Goal: Check status: Check status

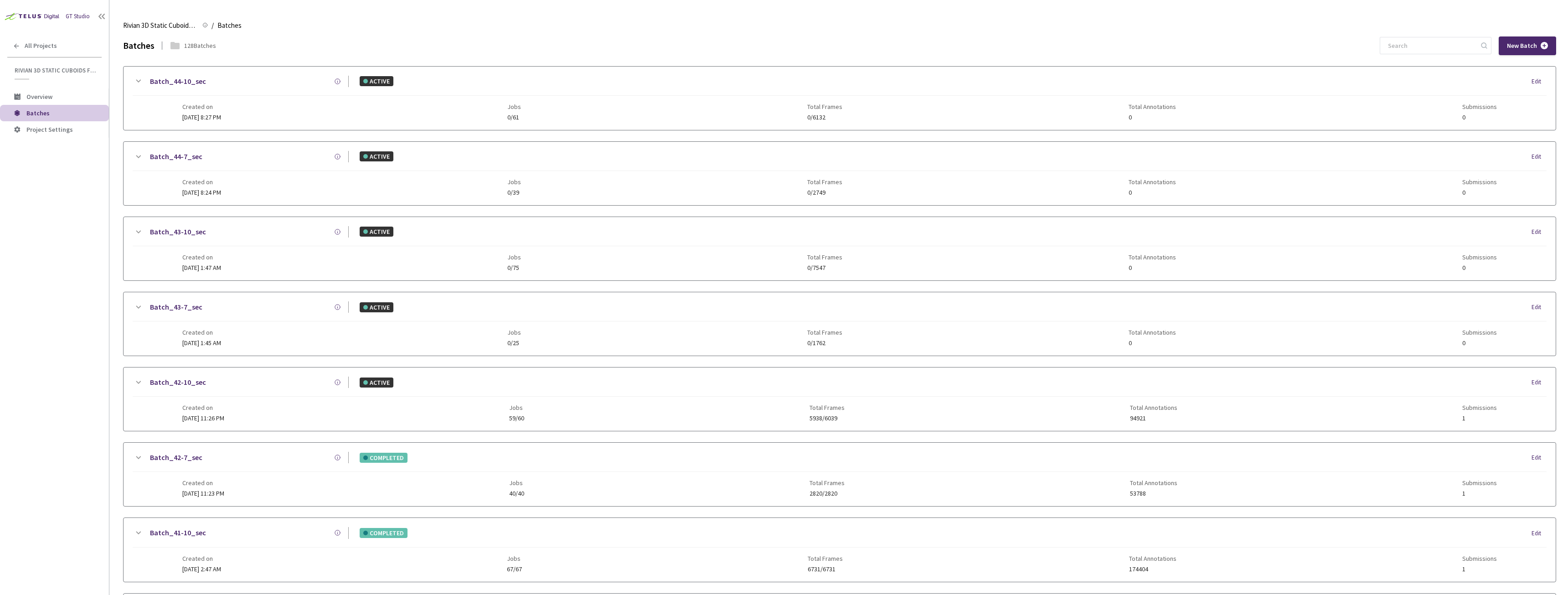
scroll to position [491, 0]
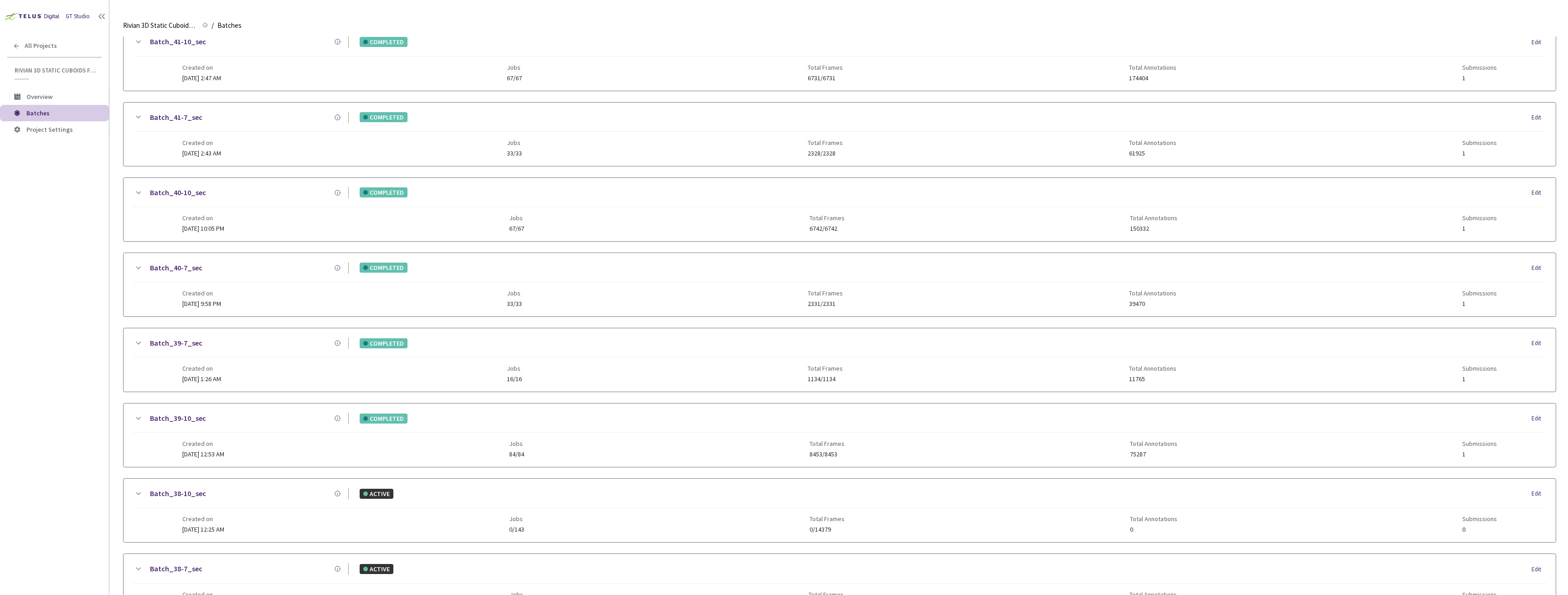
click at [210, 72] on div "Created on 24 Sep, 2025 at 2:47 AM" at bounding box center [202, 72] width 39 height 18
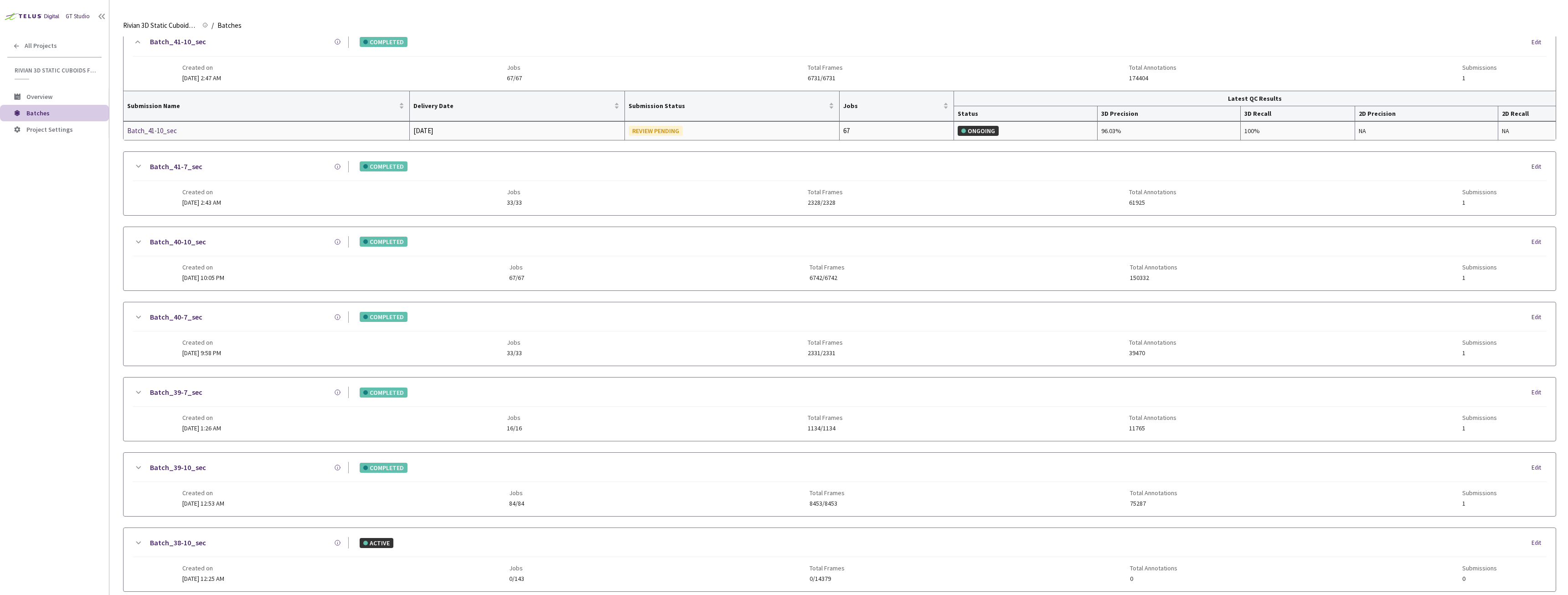
click at [164, 128] on div "Batch_41-10_sec" at bounding box center [175, 131] width 97 height 11
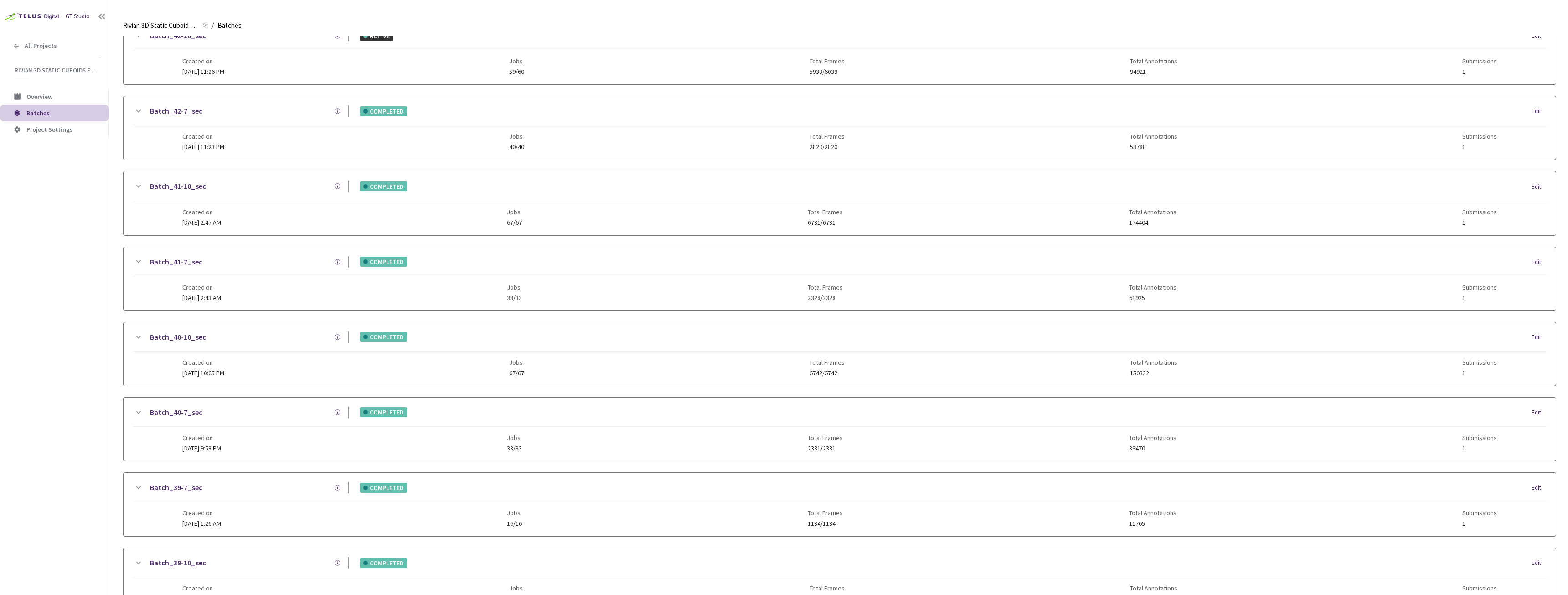
scroll to position [365, 0]
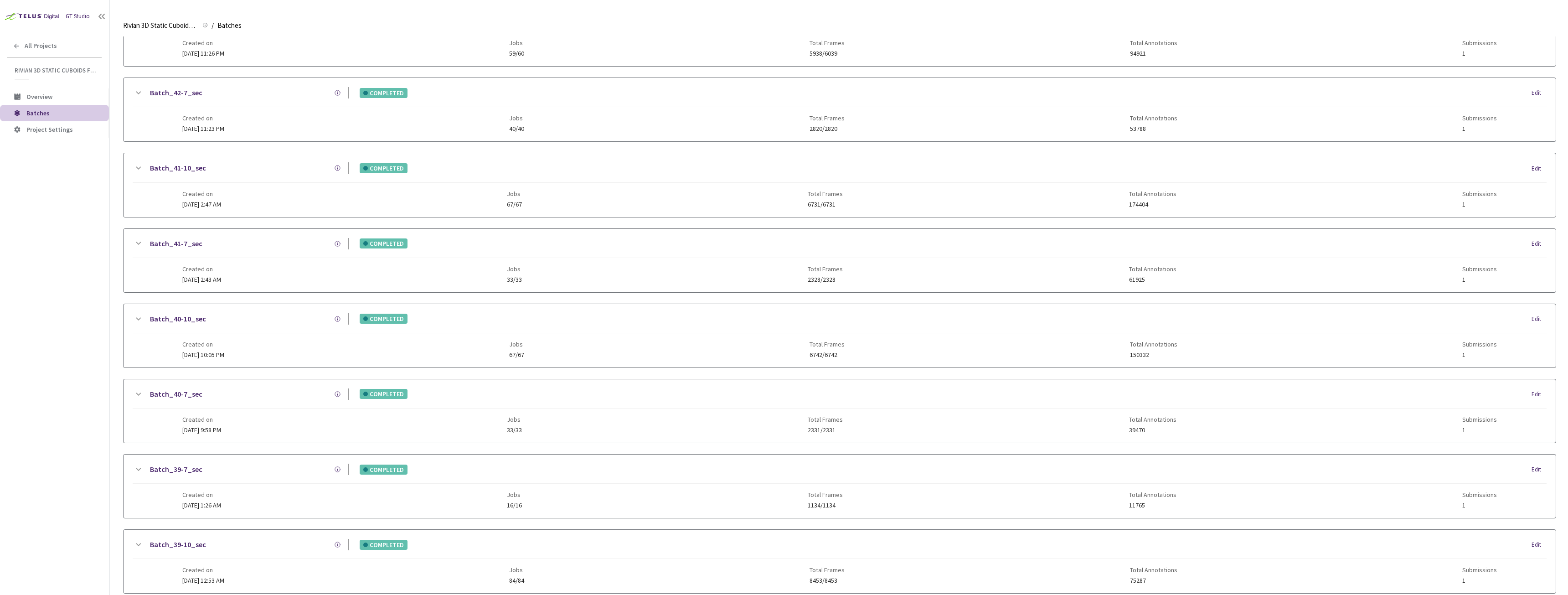
click at [167, 272] on div "Batch_41-7_sec COMPLETED Edit Created on 24 Sep, 2025 at 2:43 AM Jobs 33/33 Tot…" at bounding box center [839, 260] width 1432 height 63
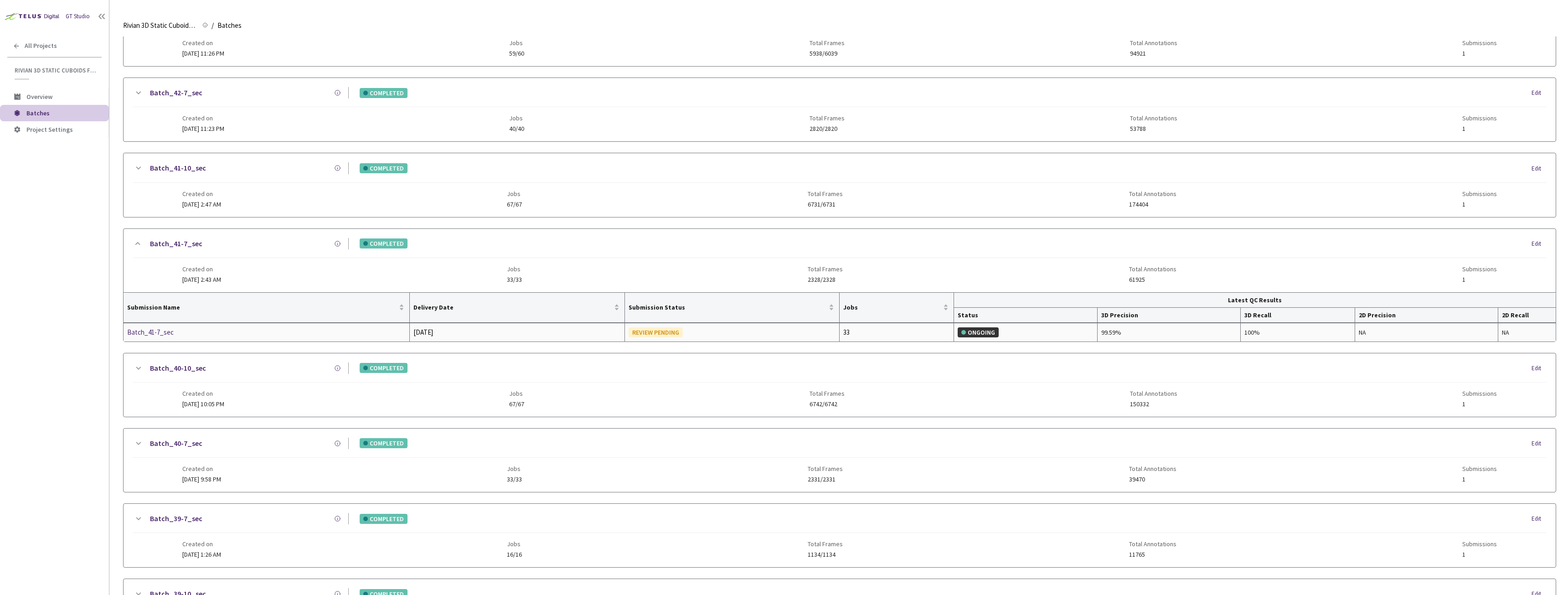
click at [155, 331] on div "Batch_41-7_sec" at bounding box center [175, 333] width 97 height 11
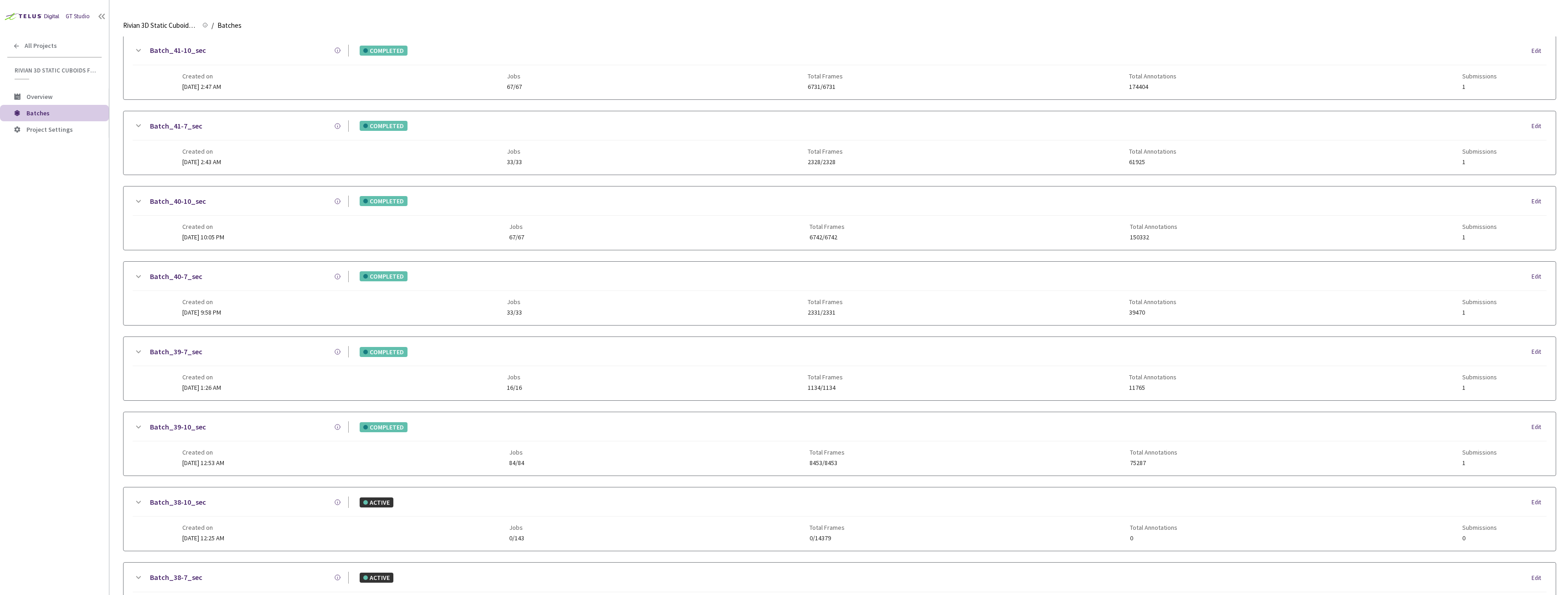
scroll to position [475, 0]
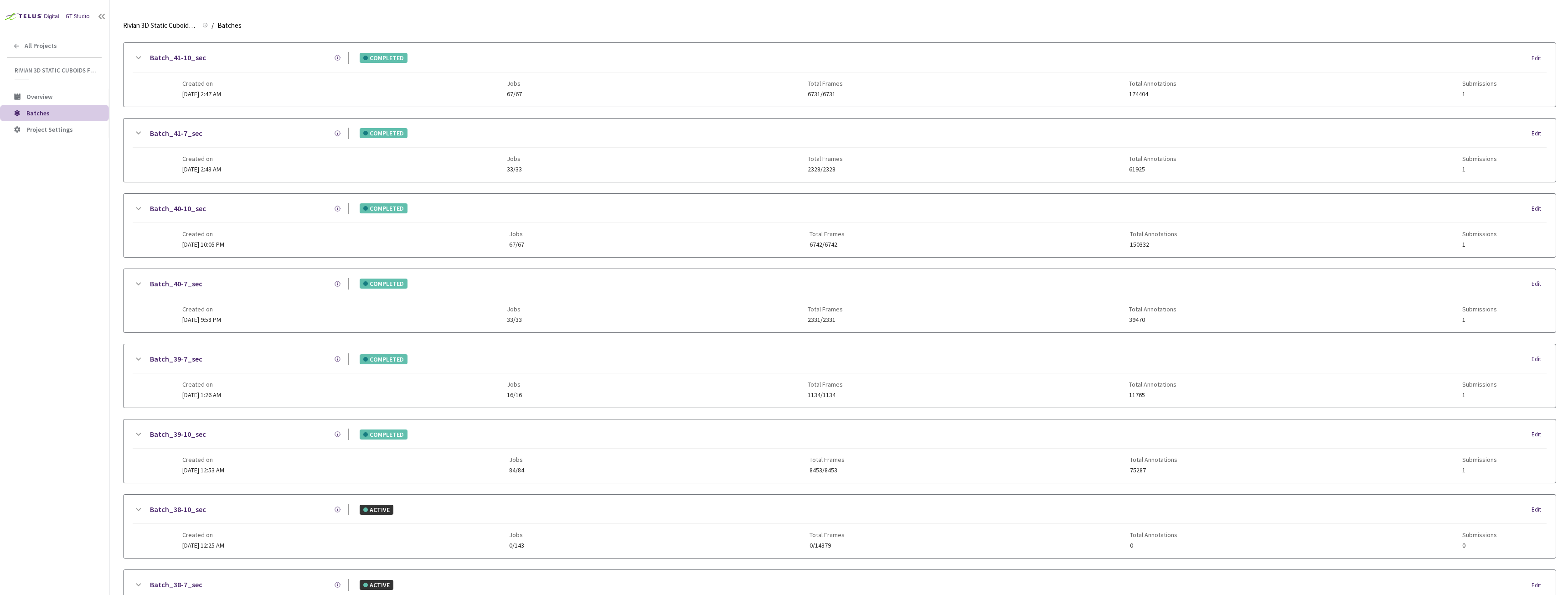
click at [164, 240] on div "Batch_40-10_sec COMPLETED Edit Created on 19 Sep, 2025 at 10:05 PM Jobs 67/67 T…" at bounding box center [839, 226] width 1432 height 63
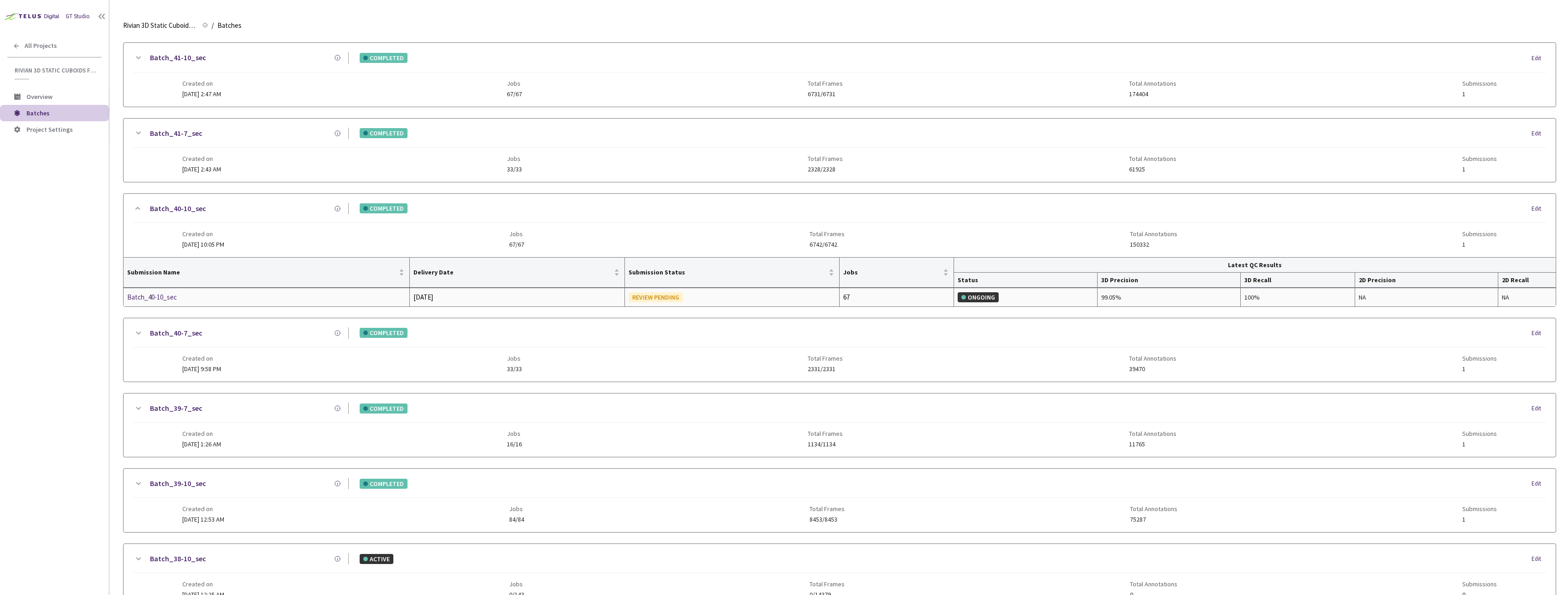
click at [172, 292] on div "Batch_40-10_sec" at bounding box center [175, 298] width 97 height 11
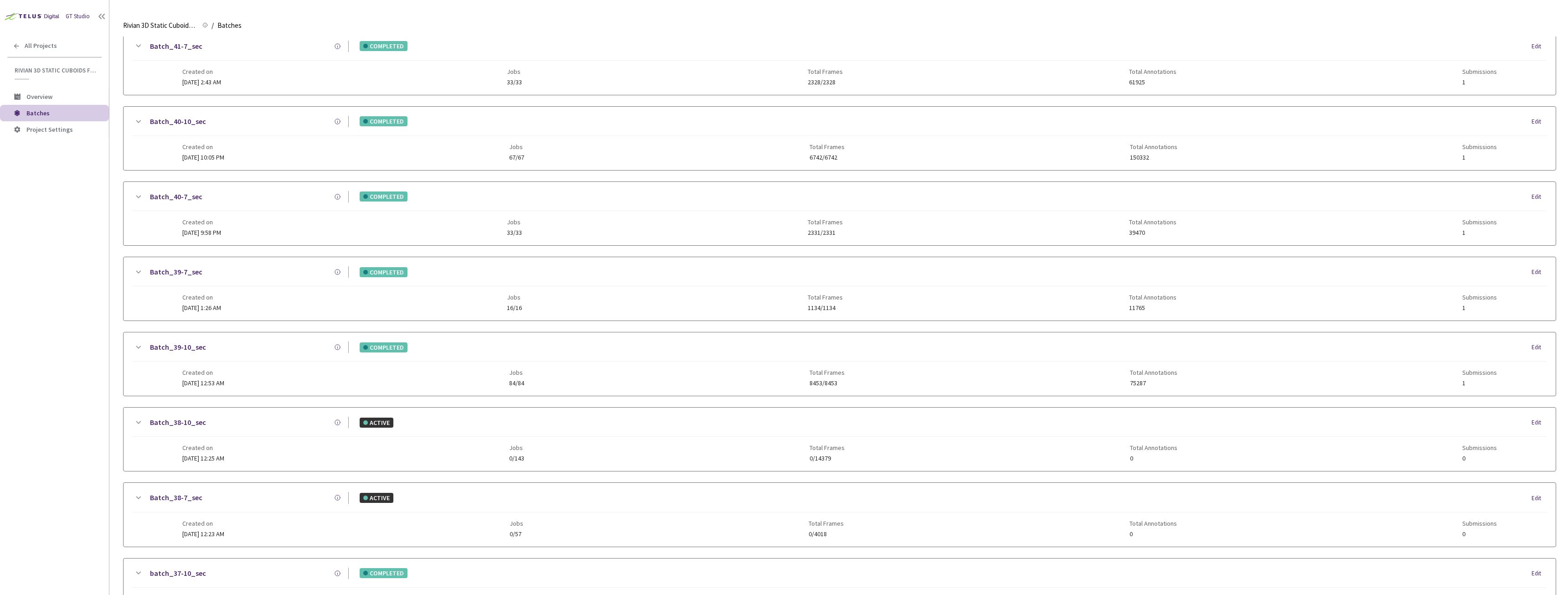
scroll to position [535, 0]
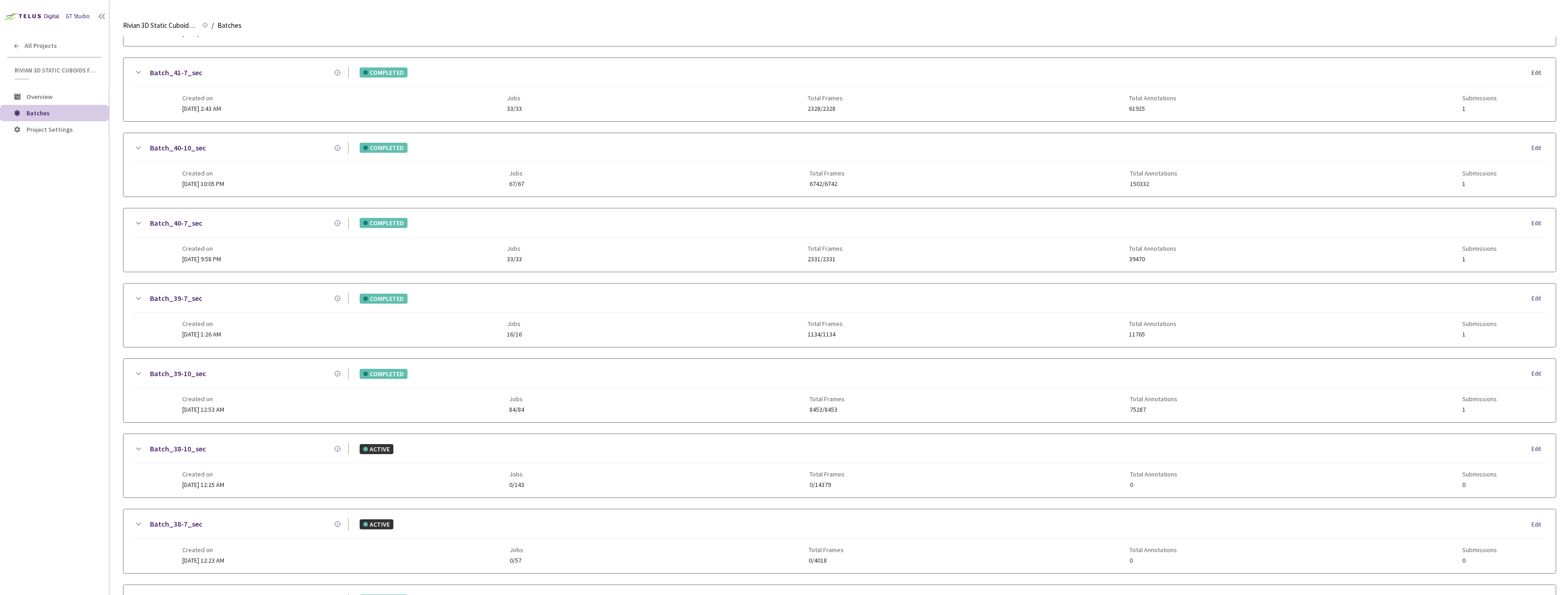
click at [167, 399] on div "Batch_39-10_sec COMPLETED Edit Created on 17 Sep, 2025 at 12:53 AM Jobs 84/84 T…" at bounding box center [839, 391] width 1432 height 63
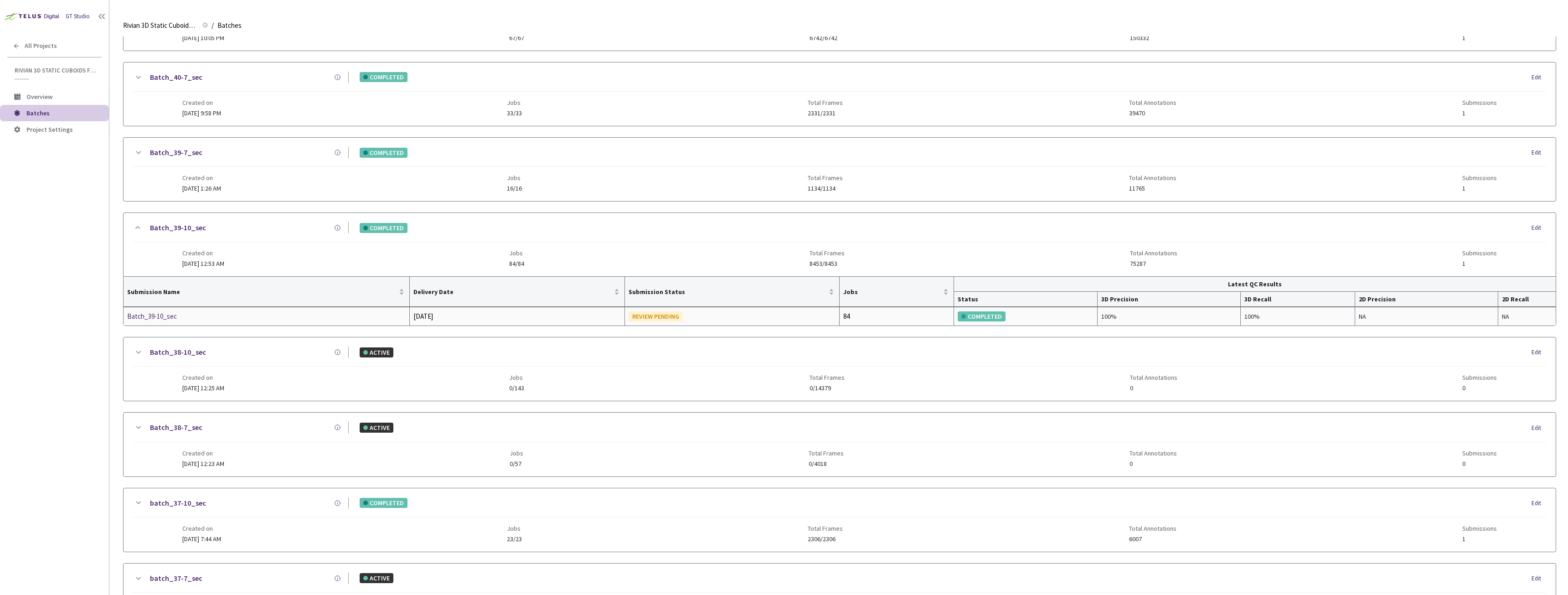
scroll to position [718, 0]
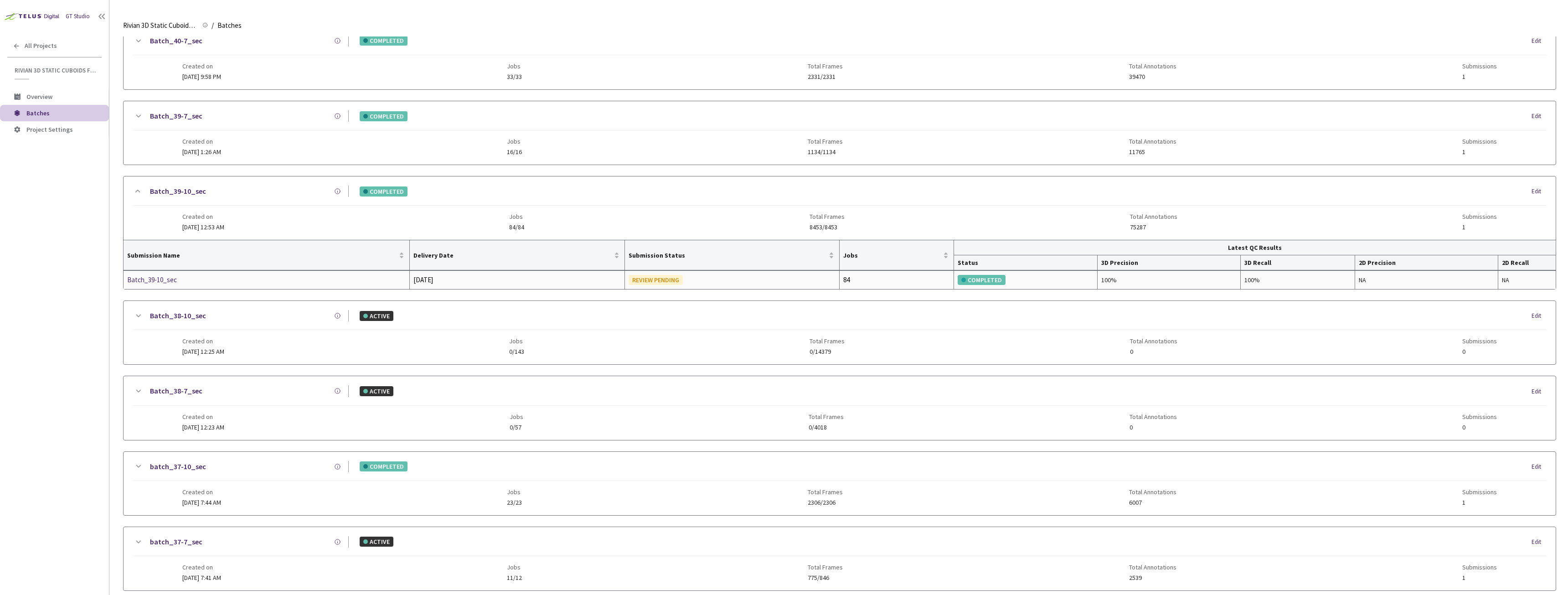
click at [156, 279] on div "Batch_39-10_sec" at bounding box center [175, 280] width 97 height 11
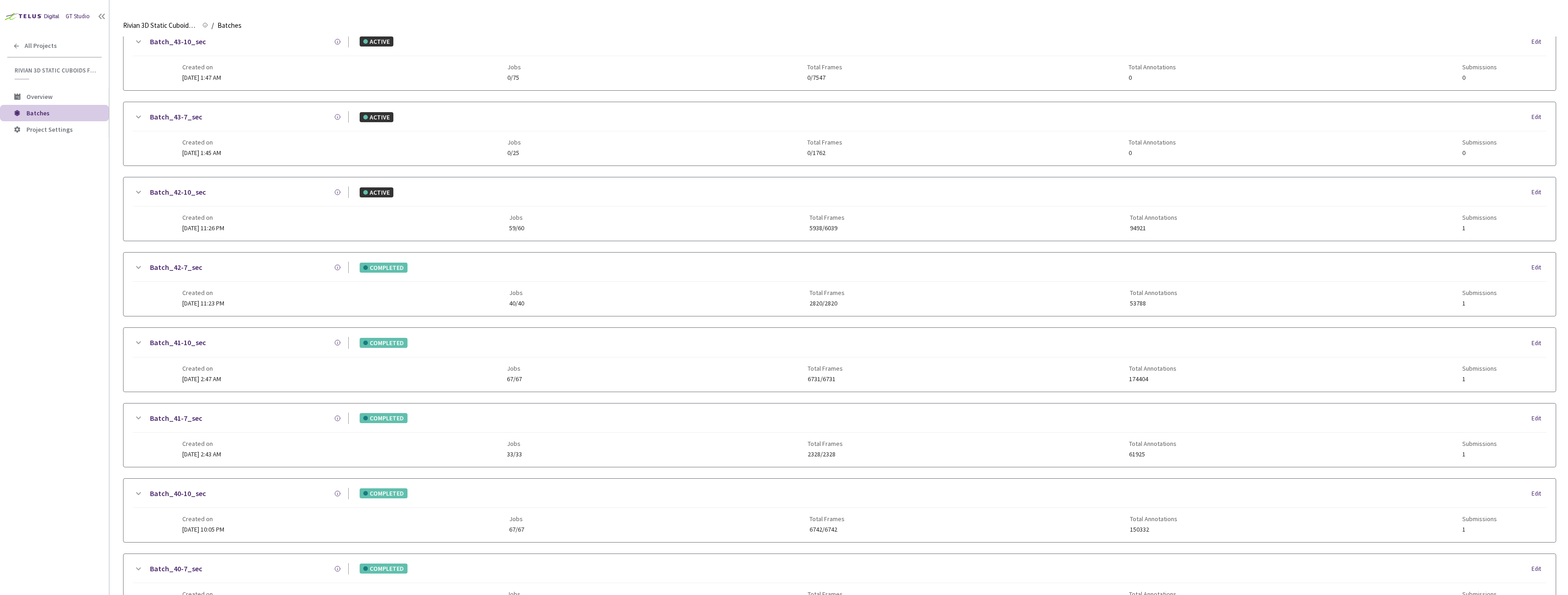
scroll to position [216, 0]
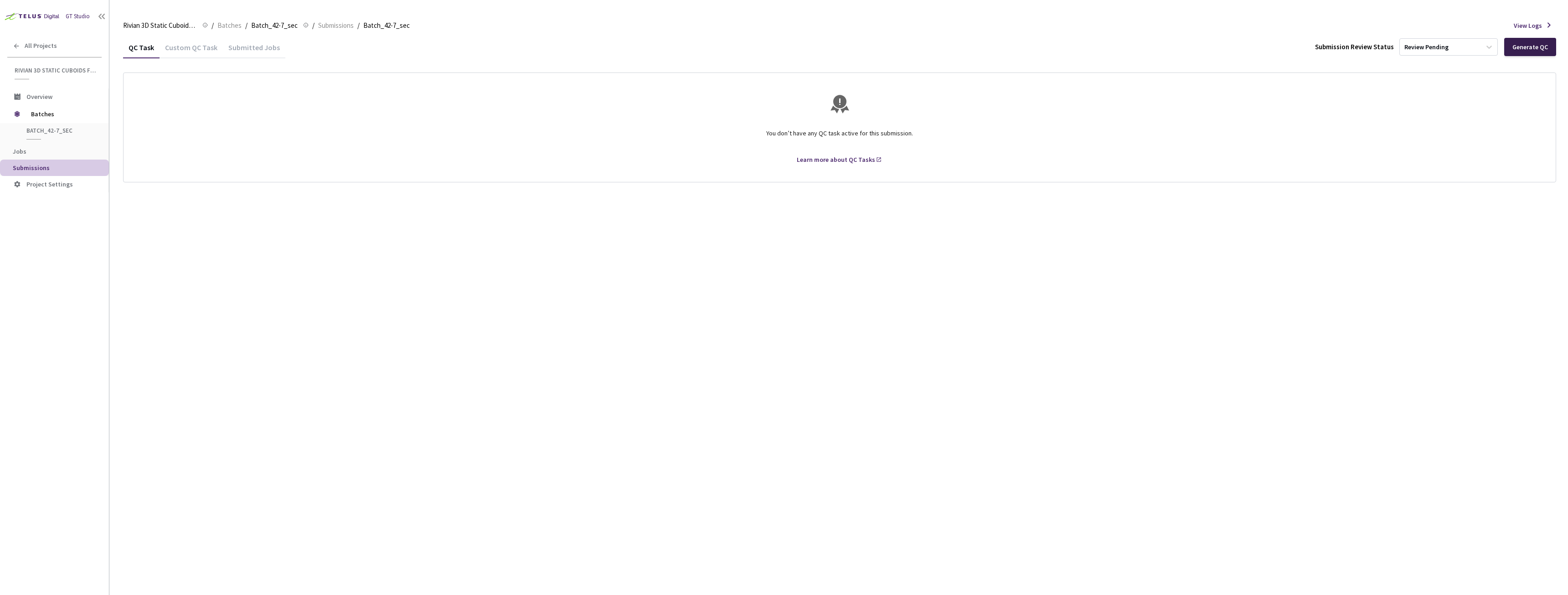
click at [1538, 48] on div "Generate QC" at bounding box center [1530, 47] width 35 height 7
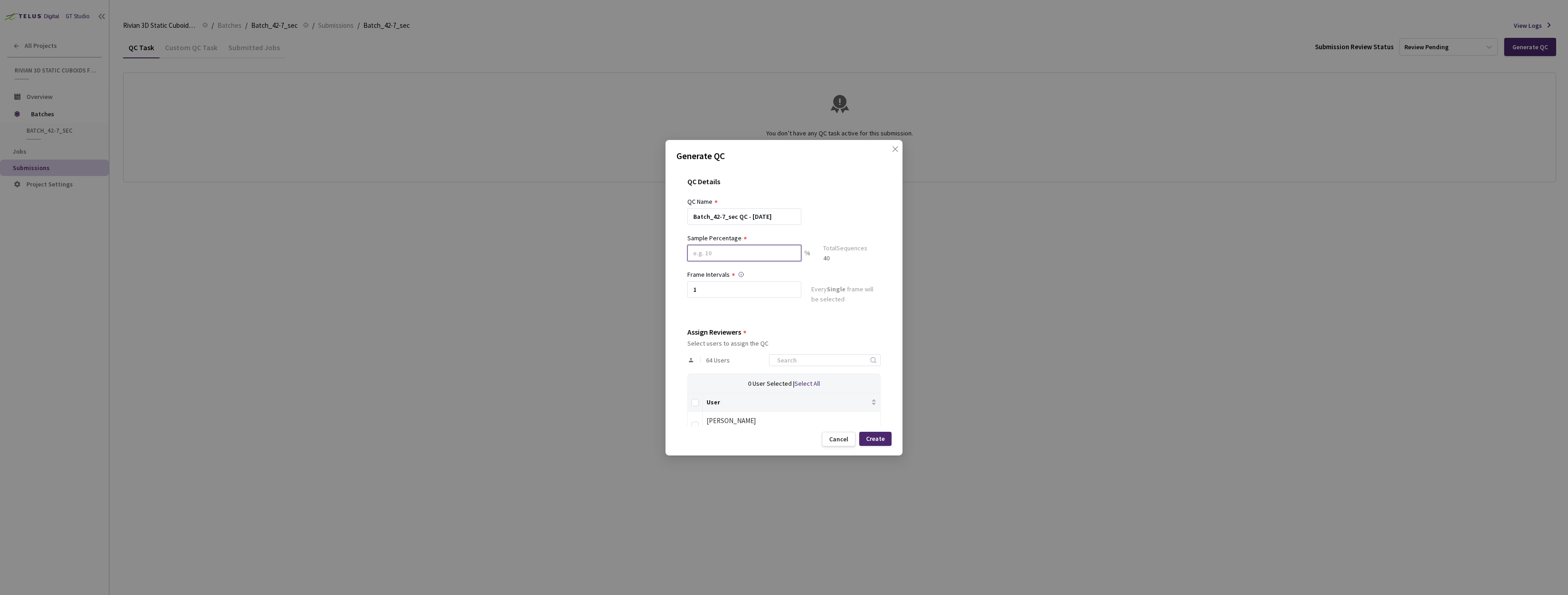
click at [731, 255] on input at bounding box center [744, 254] width 114 height 17
type input "8"
